Goal: Transaction & Acquisition: Purchase product/service

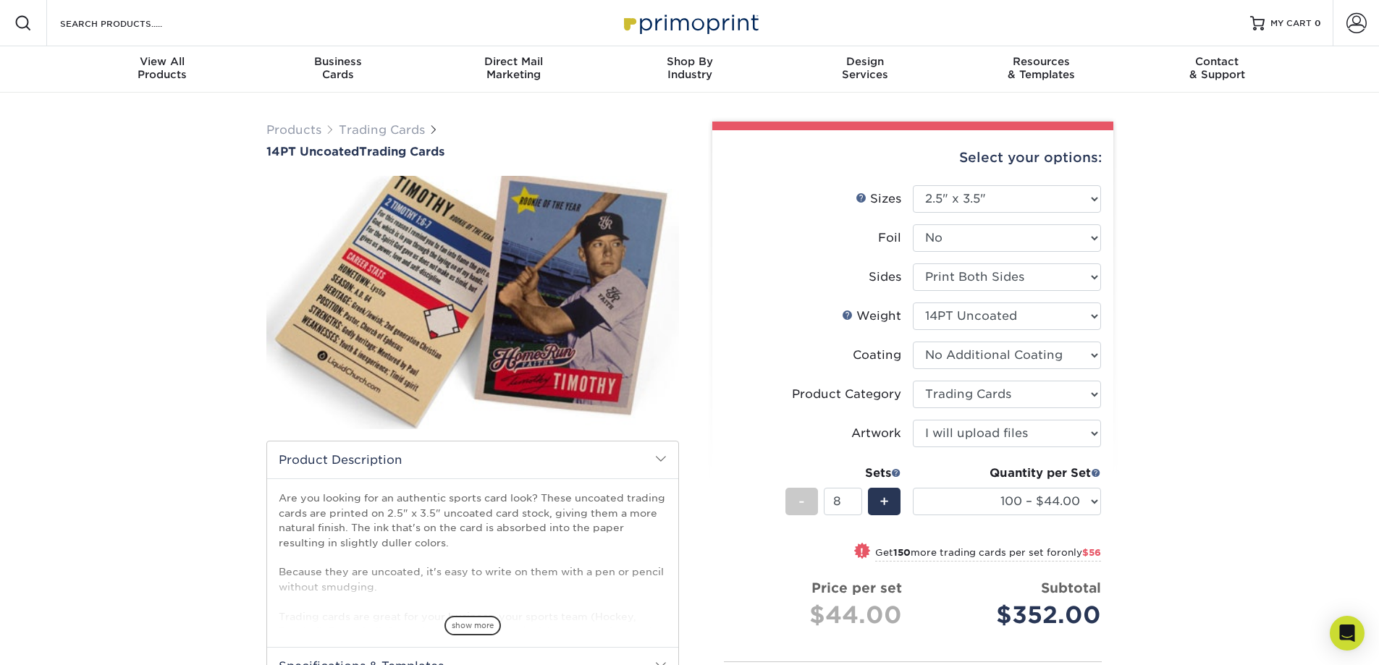
select select "2.50x3.50"
select select "c2f9bce9-36c2-409d-b101-c29d9d031e18"
select select "upload"
click at [887, 488] on div "+" at bounding box center [884, 502] width 33 height 28
click at [888, 491] on span "+" at bounding box center [884, 502] width 9 height 22
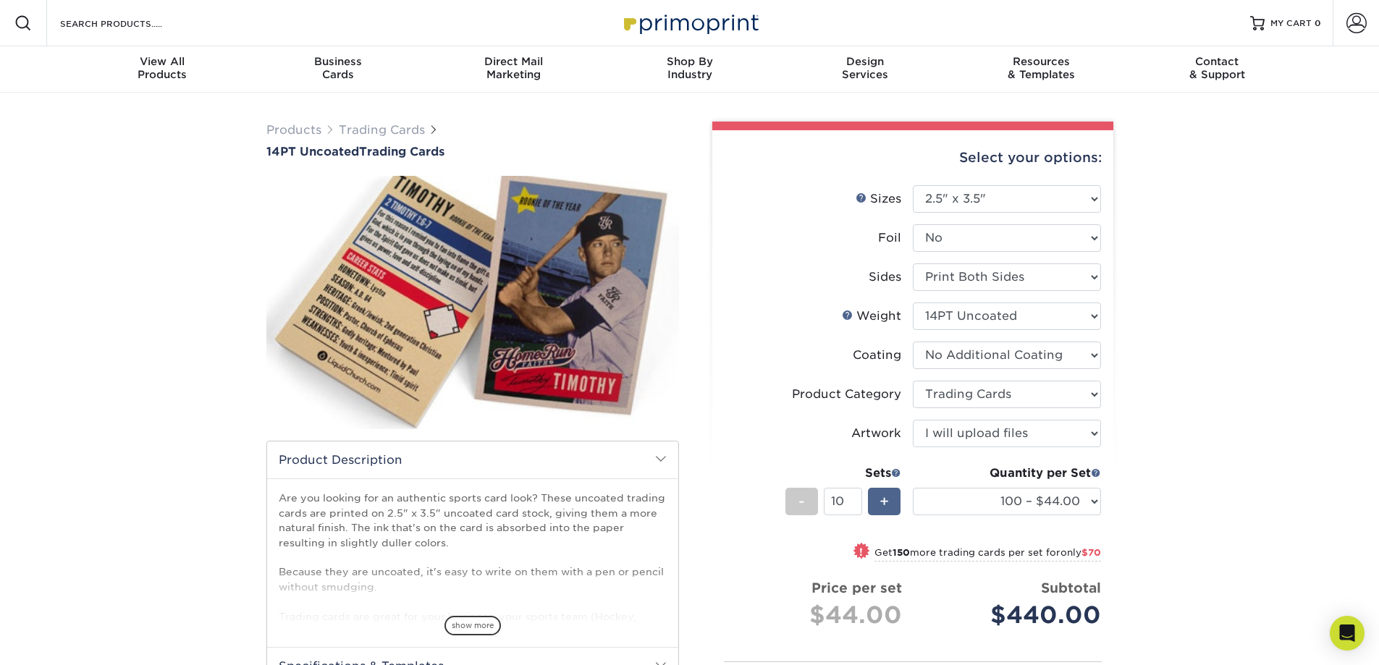
click at [888, 491] on span "+" at bounding box center [884, 502] width 9 height 22
click at [801, 491] on span "-" at bounding box center [802, 502] width 7 height 22
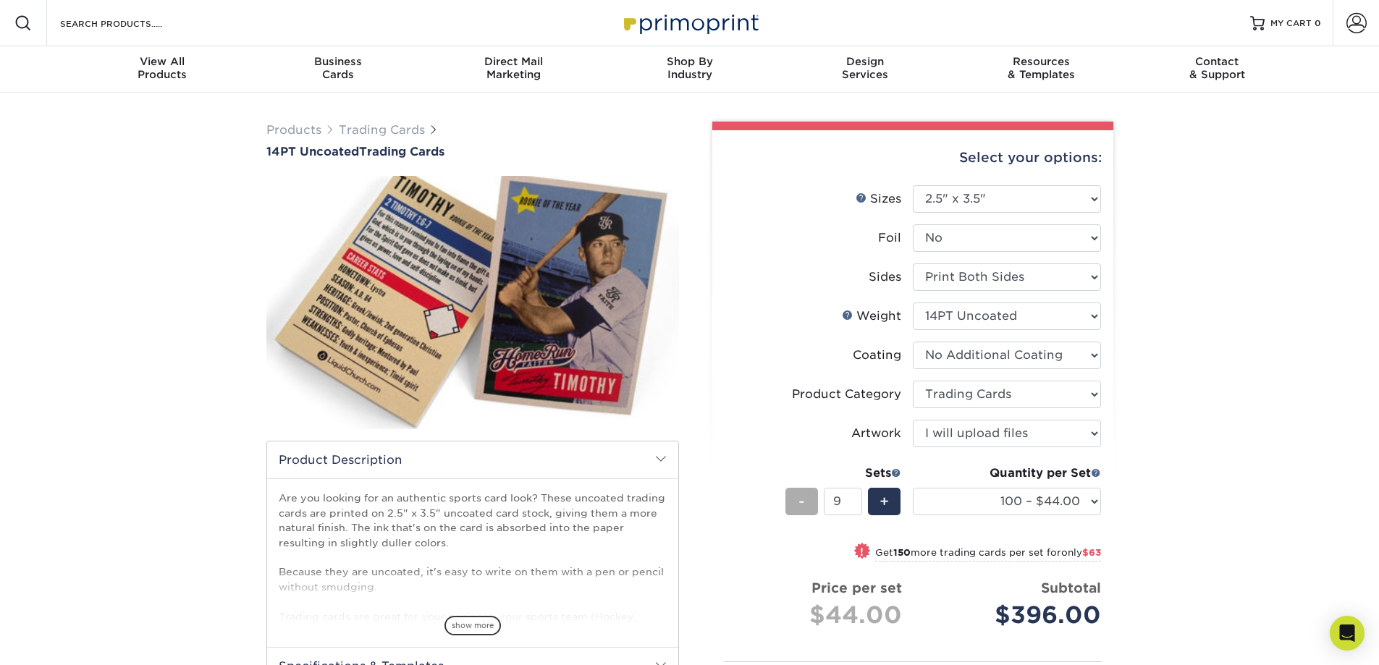
click at [801, 491] on span "-" at bounding box center [802, 502] width 7 height 22
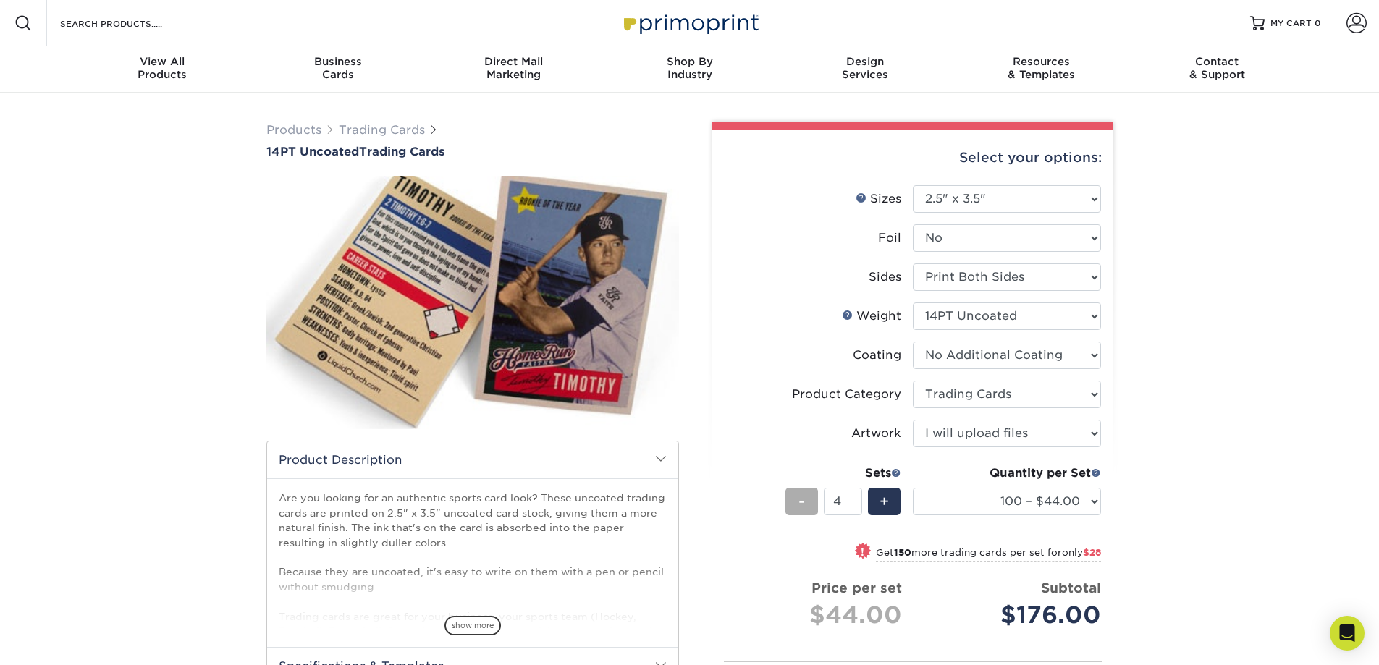
click at [801, 491] on span "-" at bounding box center [802, 502] width 7 height 22
click at [797, 488] on div "-" at bounding box center [802, 502] width 33 height 28
click at [879, 488] on div "+" at bounding box center [884, 502] width 33 height 28
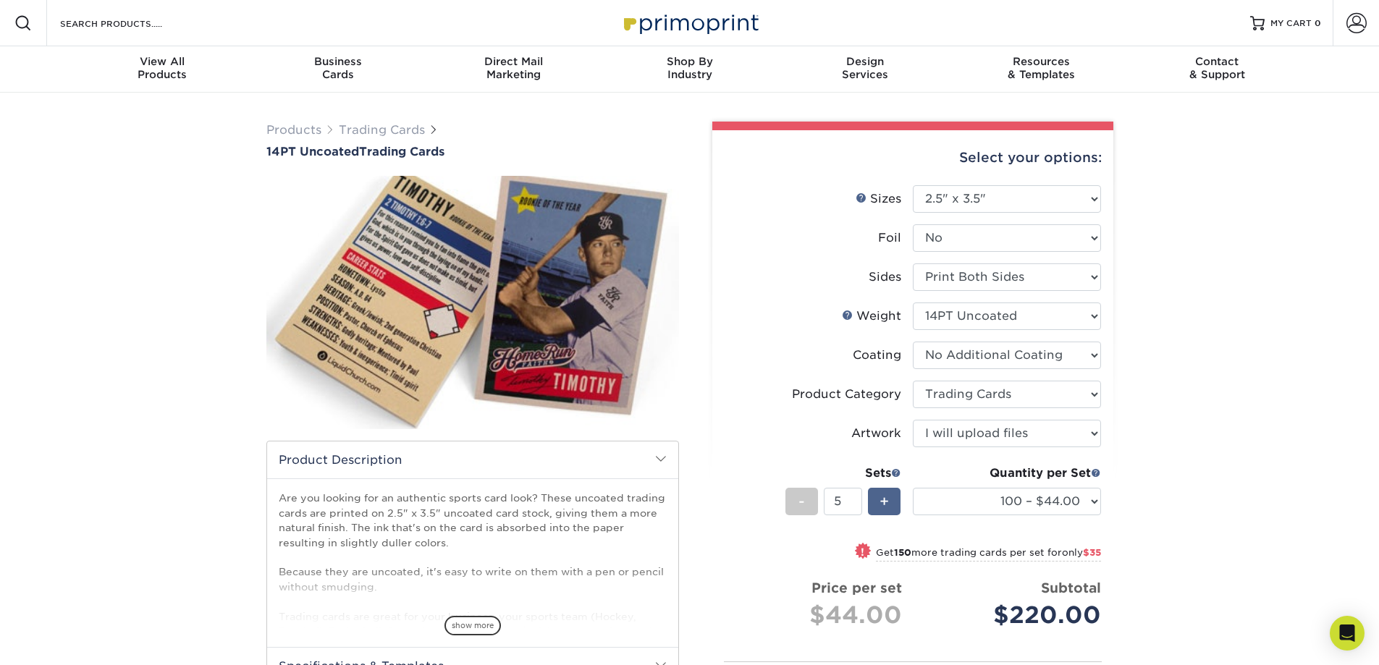
click at [879, 488] on div "+" at bounding box center [884, 502] width 33 height 28
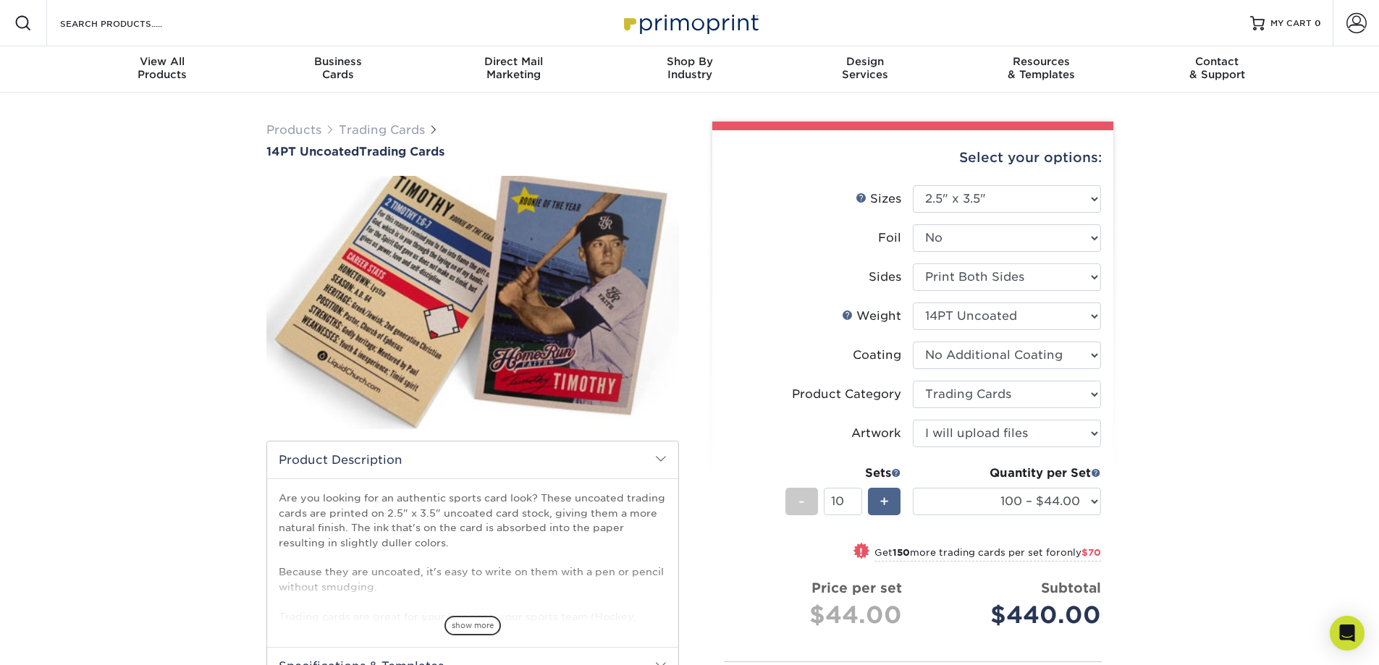
click at [879, 488] on div "+" at bounding box center [884, 502] width 33 height 28
click at [807, 488] on div "-" at bounding box center [802, 502] width 33 height 28
type input "10"
